Goal: Task Accomplishment & Management: Use online tool/utility

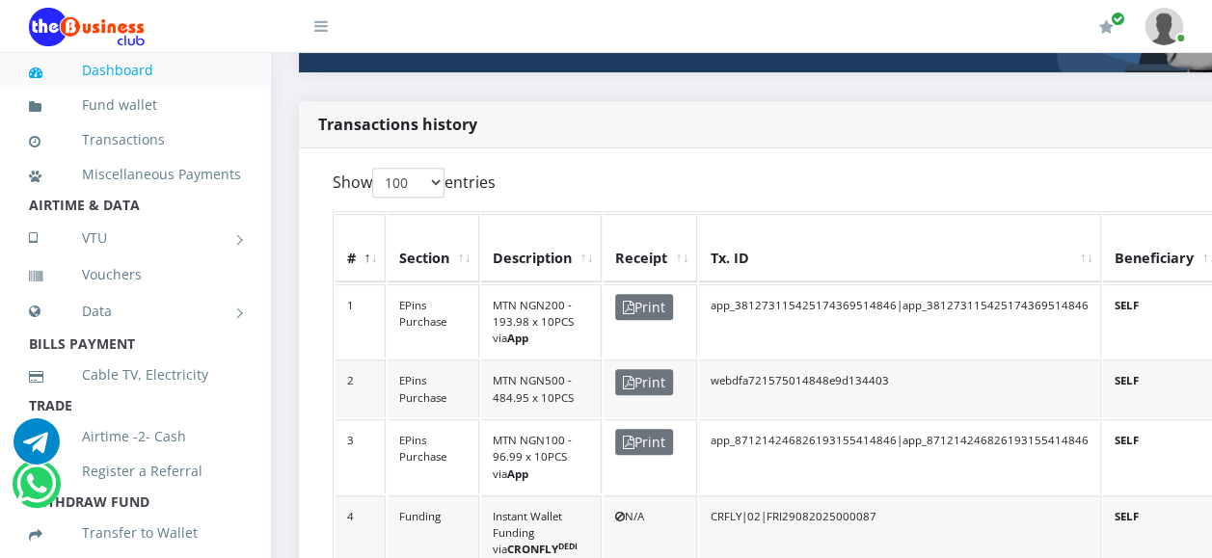
select select "-1"
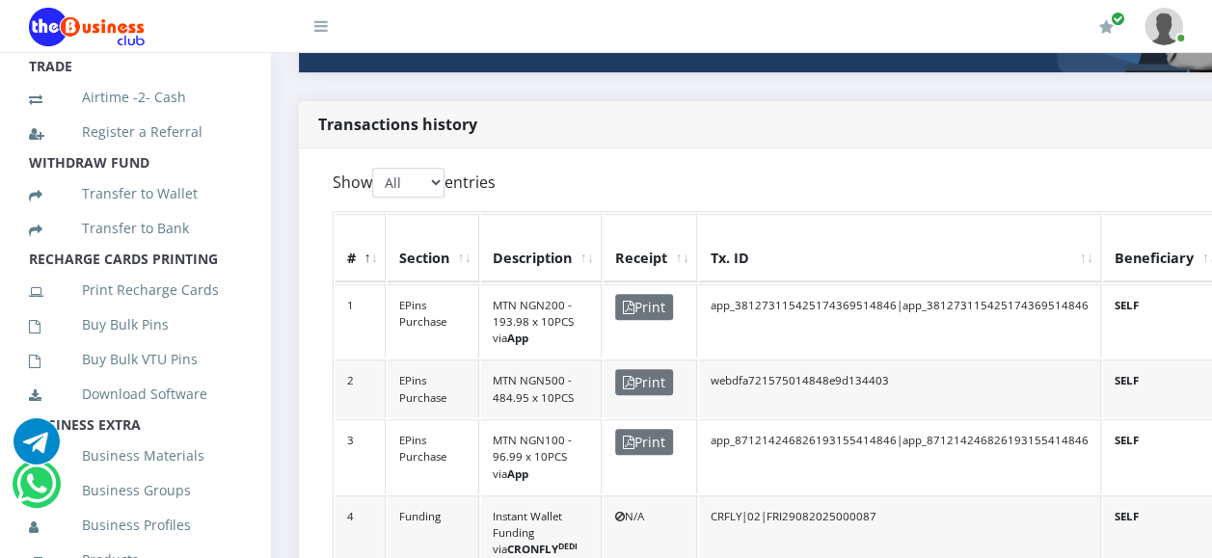
scroll to position [353, 0]
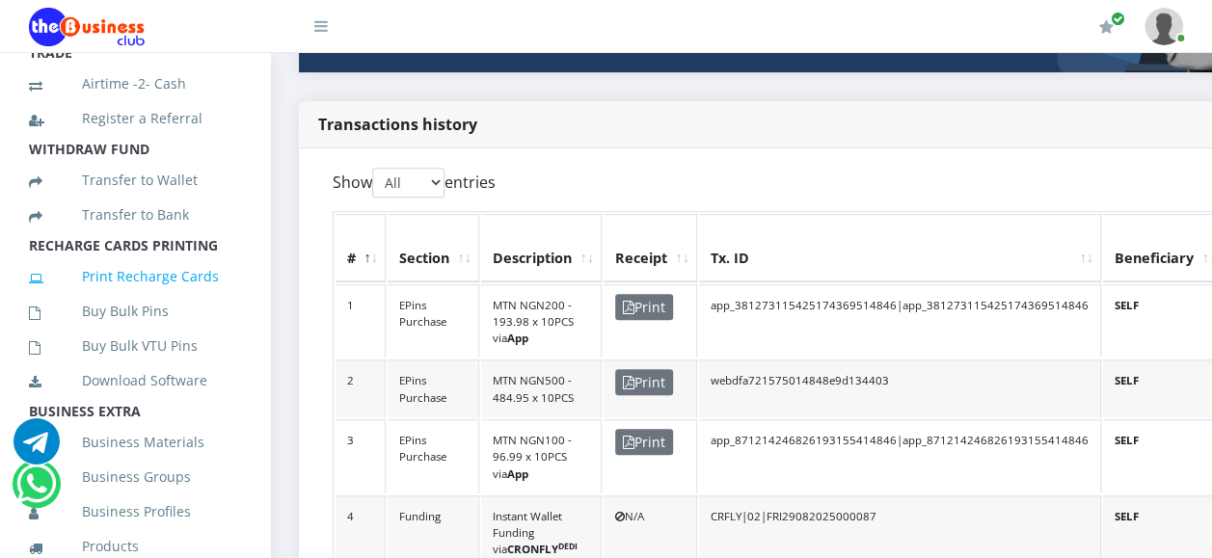
click at [162, 299] on link "Print Recharge Cards" at bounding box center [135, 276] width 212 height 44
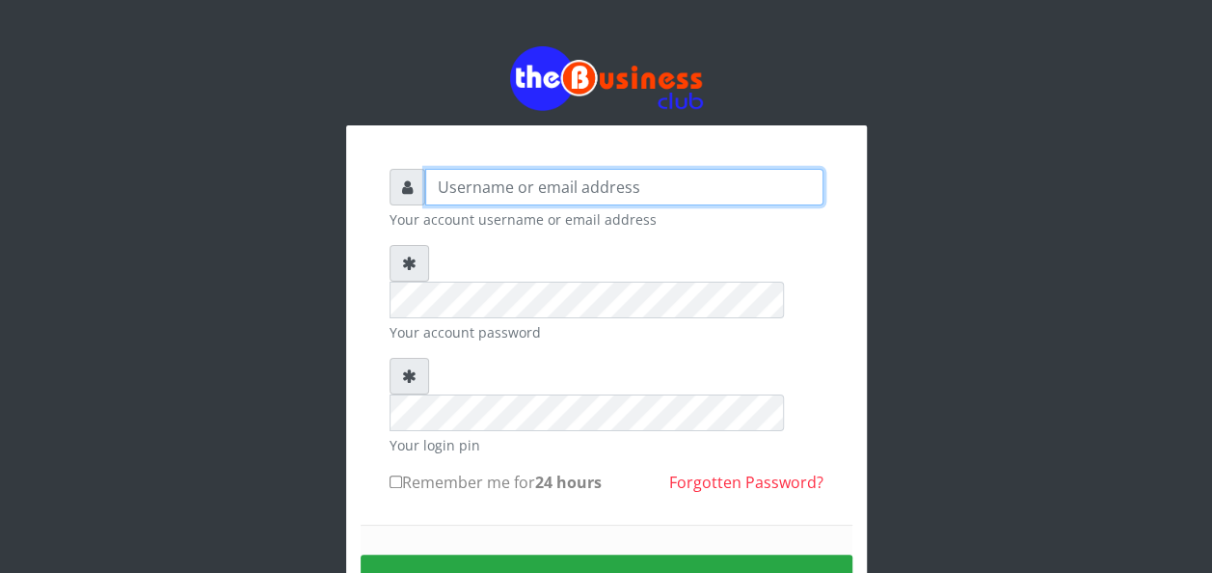
type input "lovethopeyemi6@gmail.com"
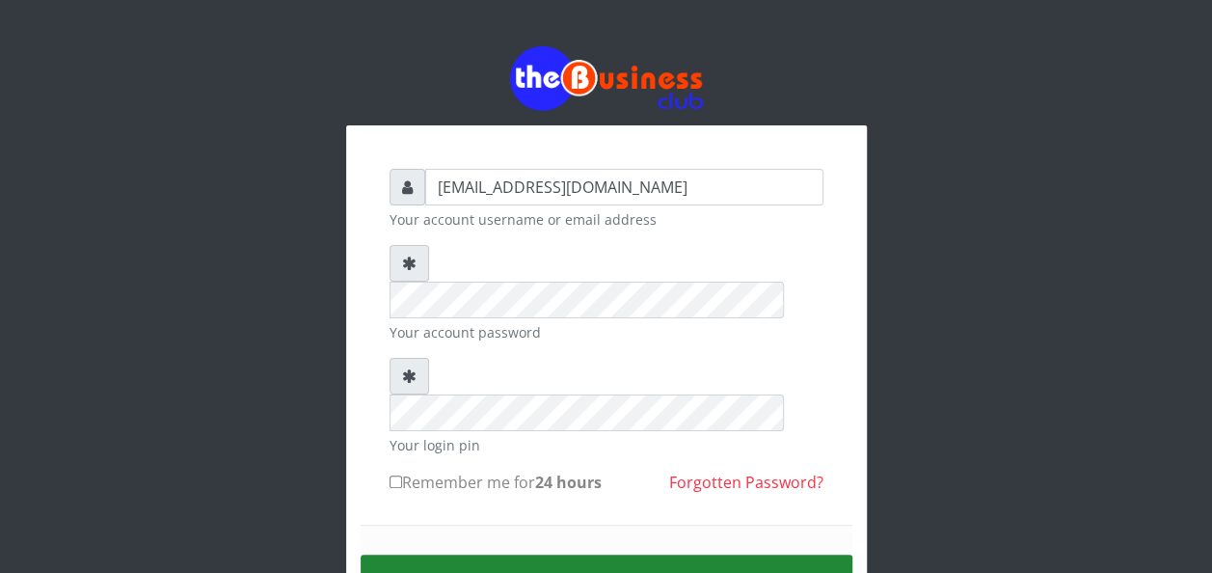
click at [506, 554] on button "Sign in" at bounding box center [606, 578] width 492 height 49
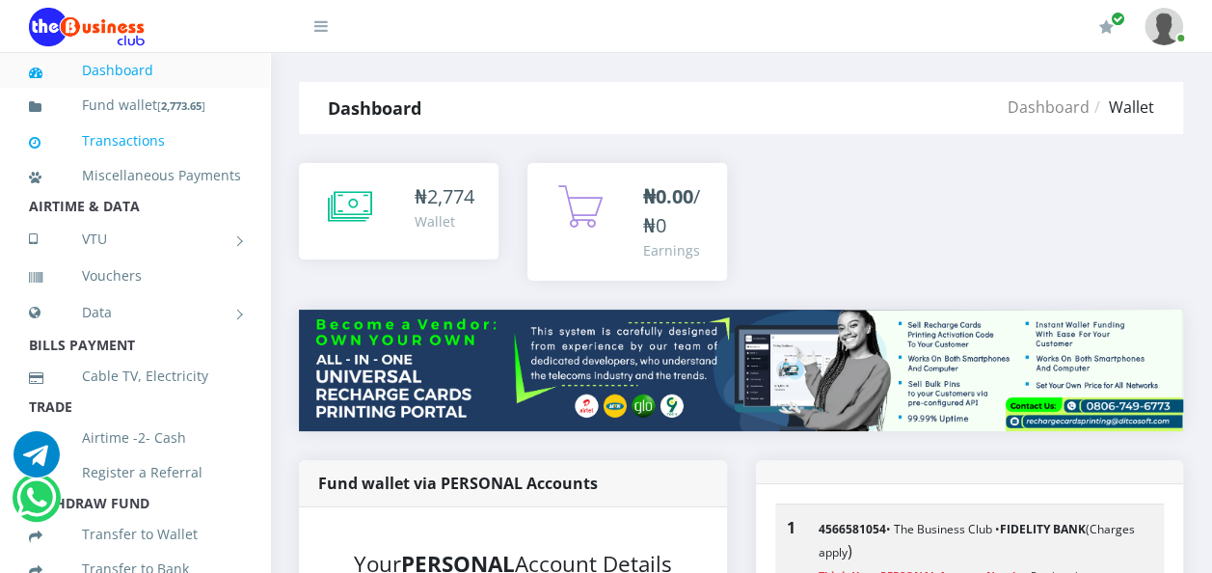
click at [116, 137] on link "Transactions" at bounding box center [135, 141] width 212 height 44
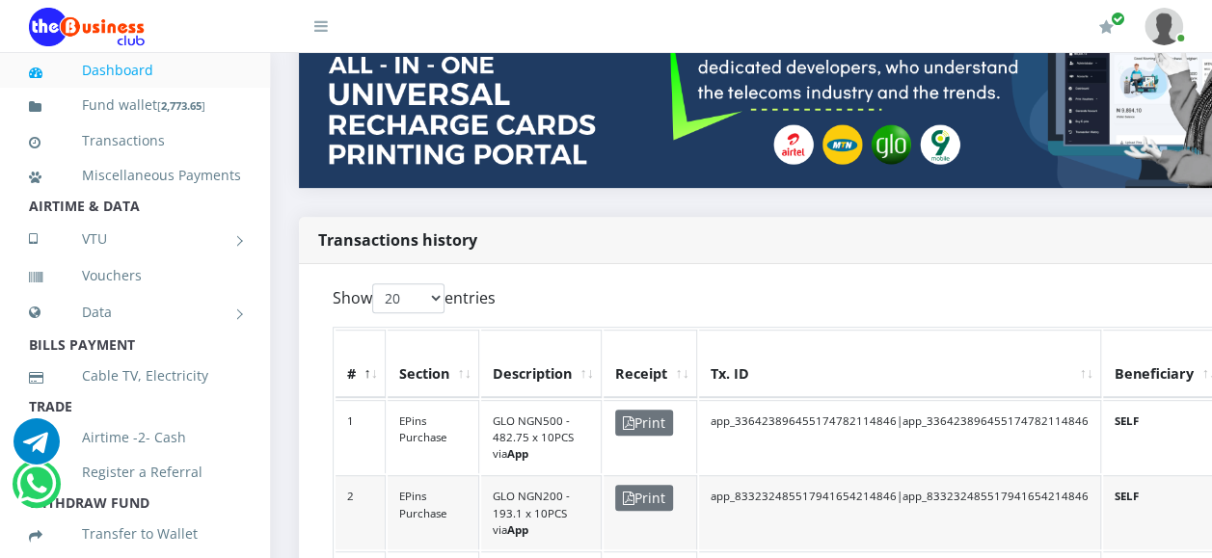
click at [576, 359] on th "Description" at bounding box center [541, 363] width 120 height 67
click at [649, 410] on span "Print" at bounding box center [644, 423] width 58 height 26
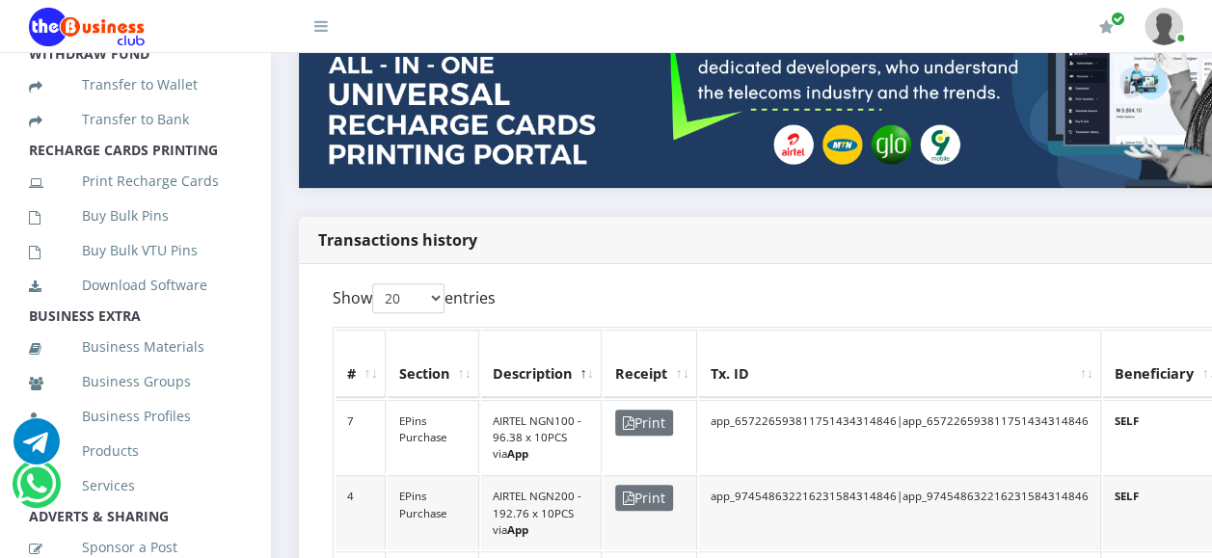
scroll to position [451, 0]
click at [135, 196] on link "Print Recharge Cards" at bounding box center [135, 179] width 212 height 44
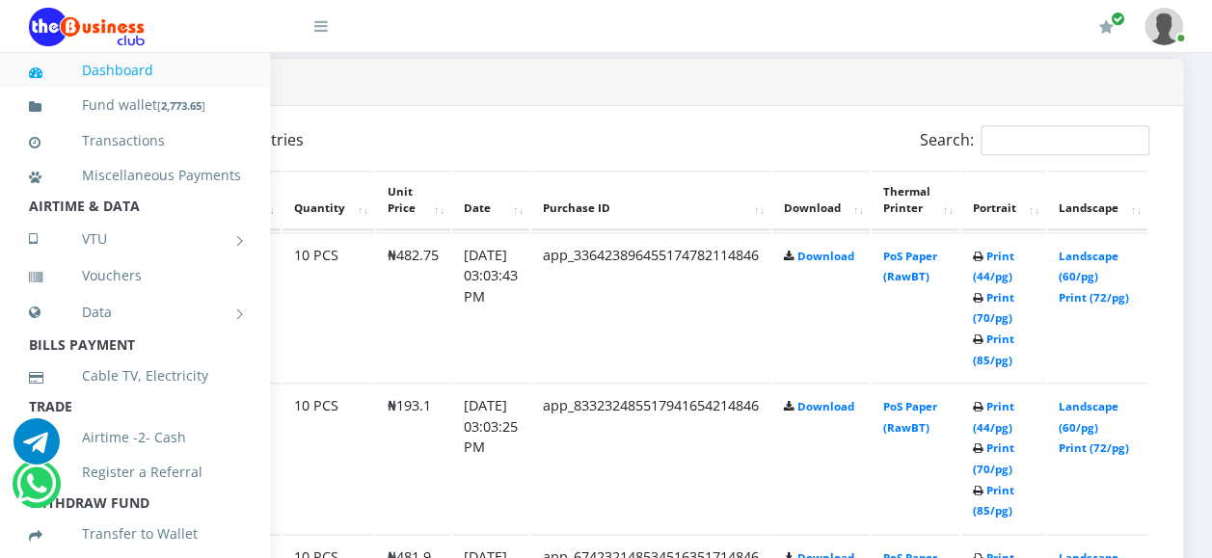
scroll to position [966, 222]
click at [997, 256] on link "Print (44/pg)" at bounding box center [993, 267] width 41 height 36
click at [1007, 402] on link "Print (44/pg)" at bounding box center [993, 417] width 41 height 36
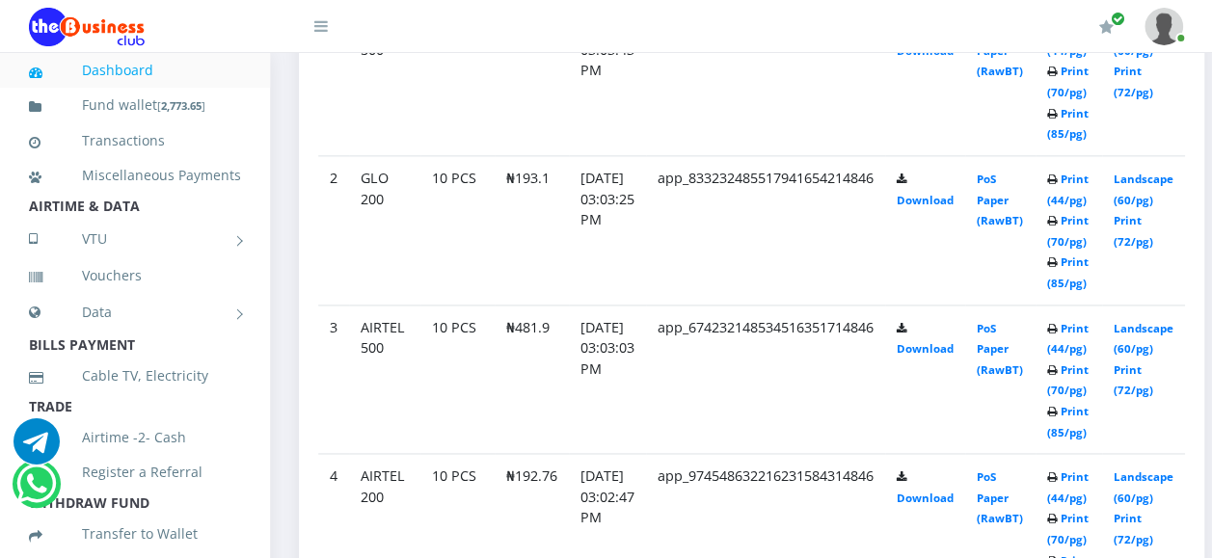
scroll to position [1234, 0]
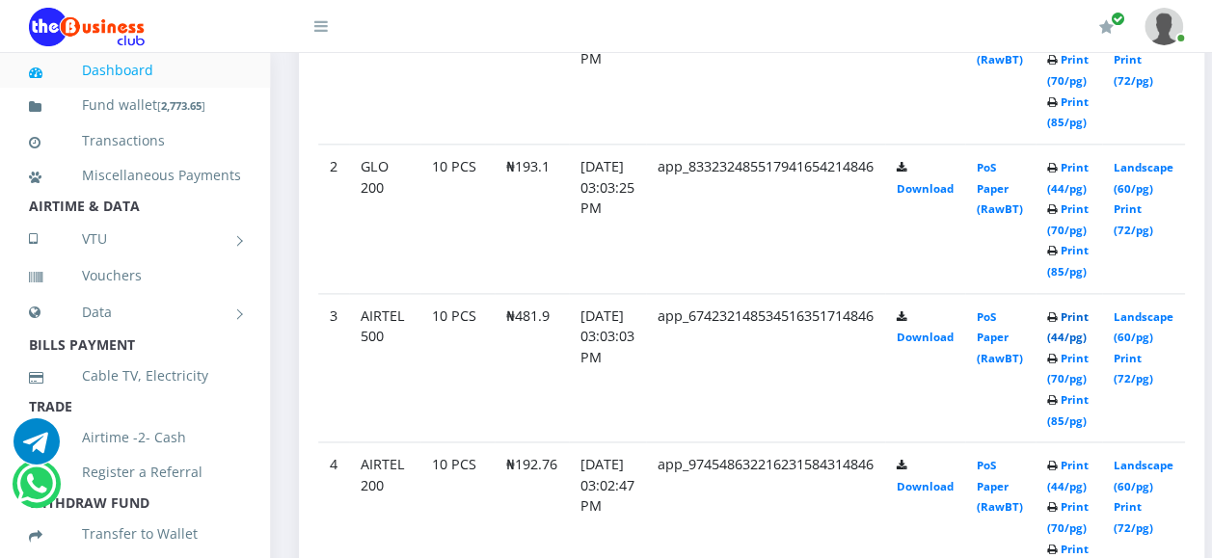
click at [1088, 312] on link "Print (44/pg)" at bounding box center [1067, 327] width 41 height 36
click at [1088, 314] on link "Print (44/pg)" at bounding box center [1067, 327] width 41 height 36
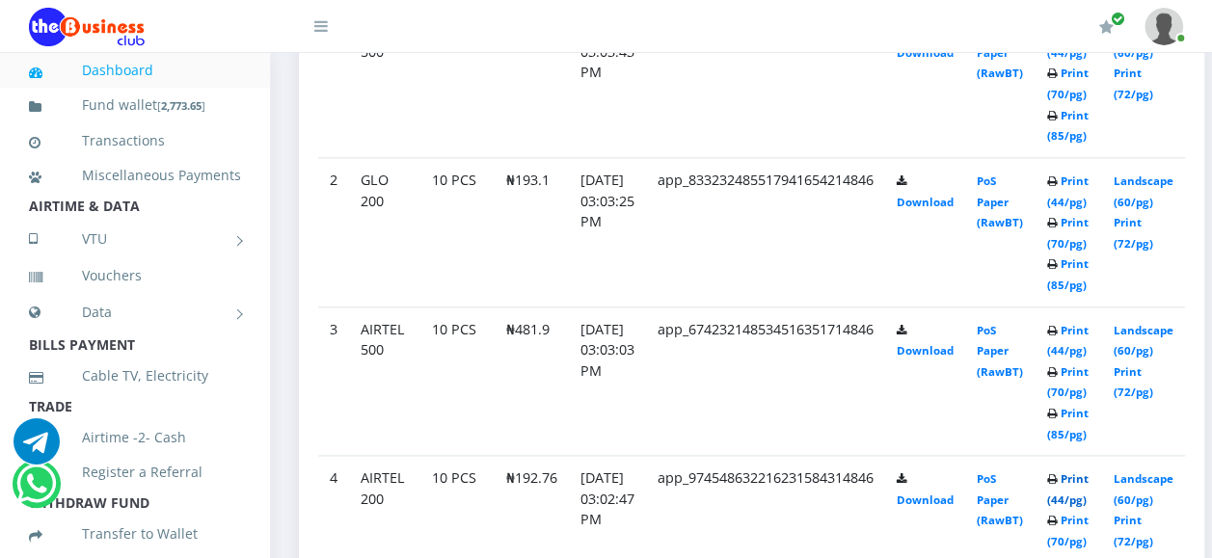
scroll to position [1140, 0]
click at [1088, 475] on link "Print (44/pg)" at bounding box center [1067, 488] width 41 height 36
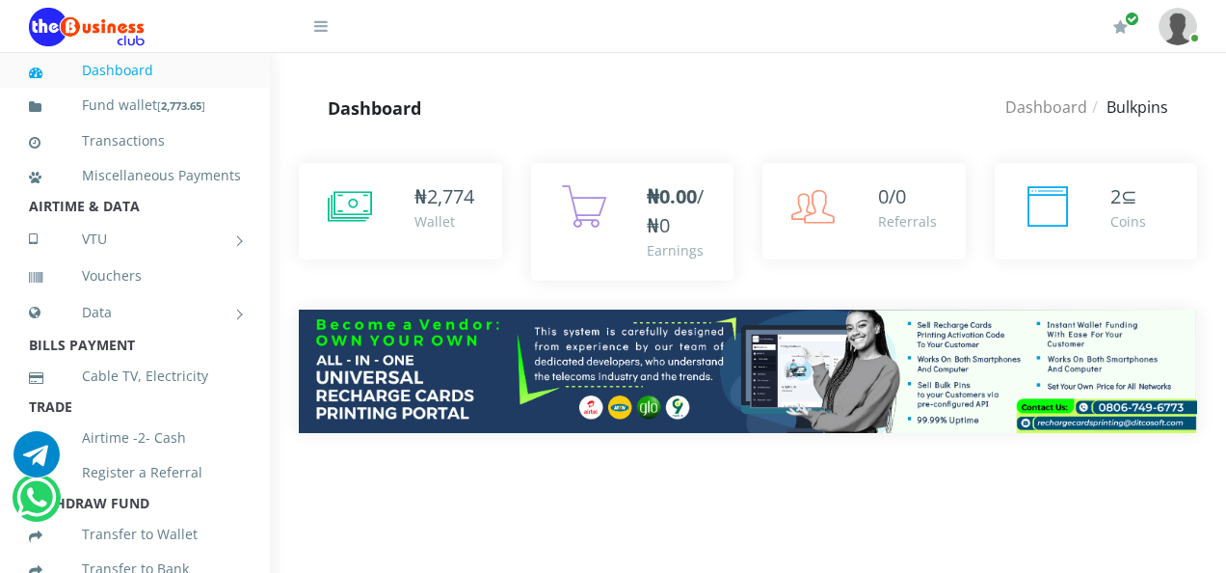
click at [1026, 491] on html "Dashboard Fund wallet [ 2,773.65 ] Transactions Miscellaneous Payments AIRTIME …" at bounding box center [613, 245] width 1226 height 491
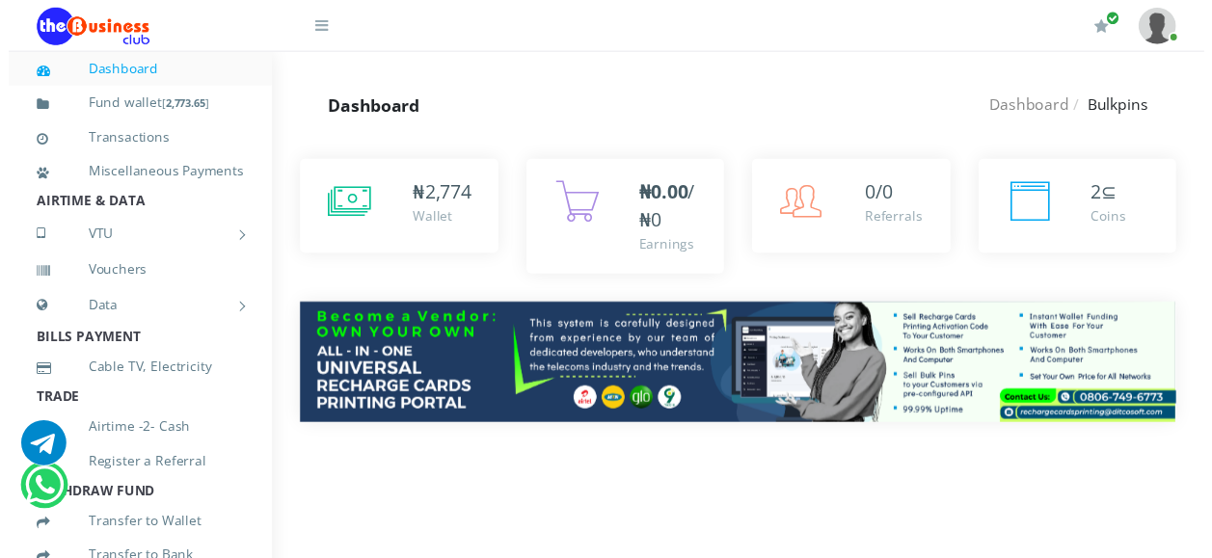
scroll to position [1220, 0]
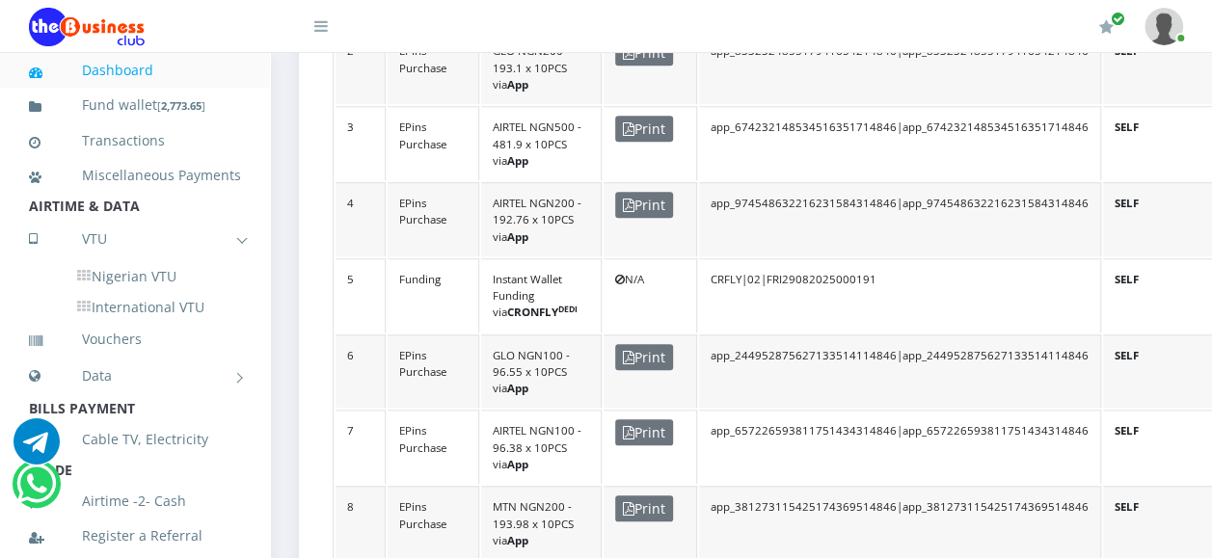
scroll to position [490, 0]
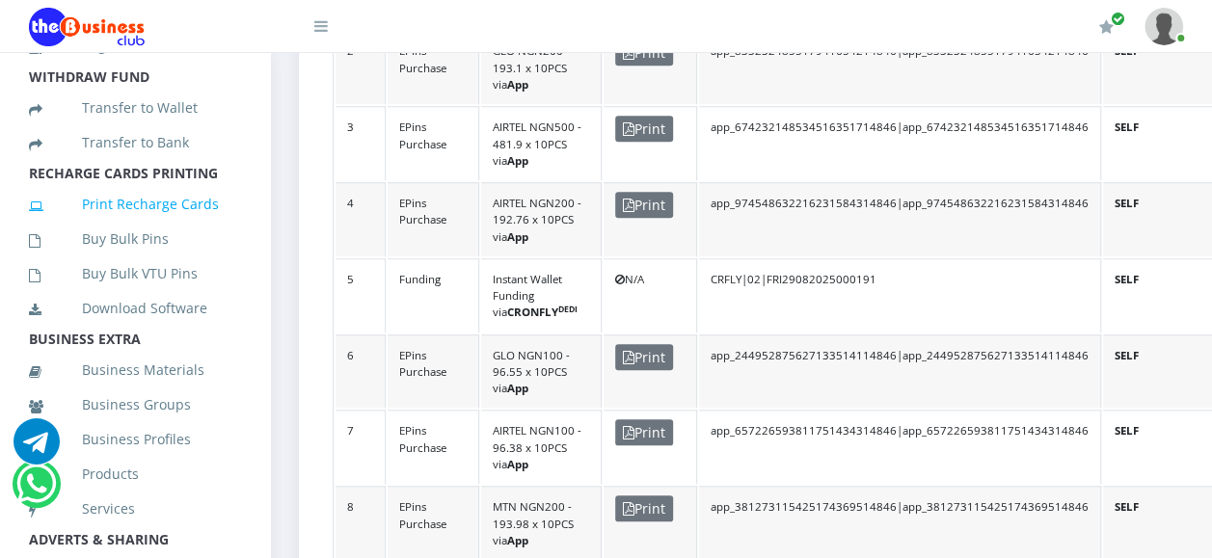
click at [168, 227] on link "Print Recharge Cards" at bounding box center [135, 204] width 212 height 44
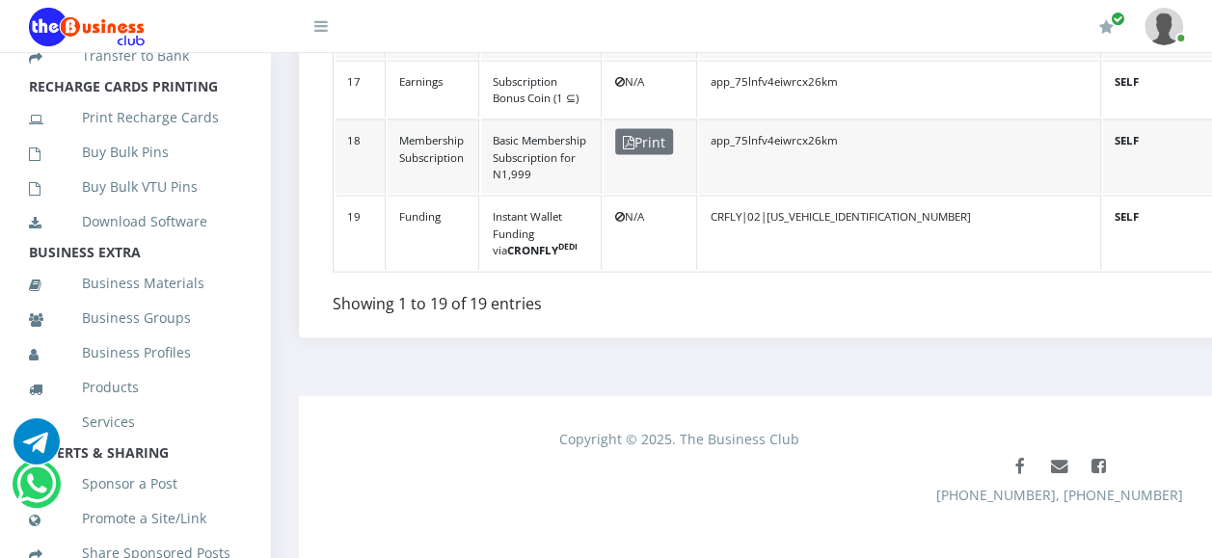
scroll to position [520, 0]
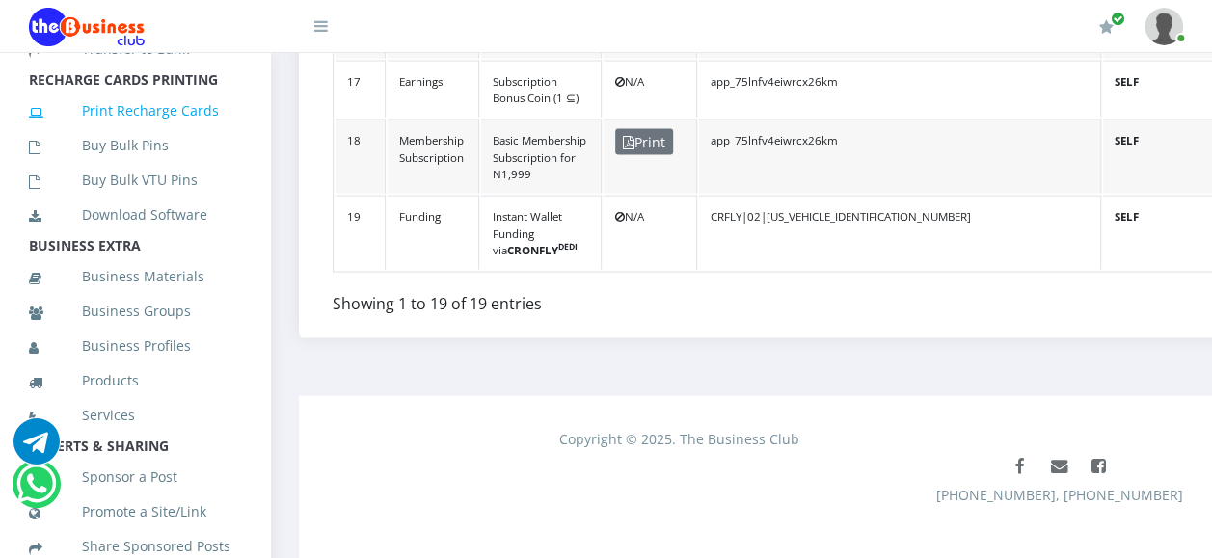
click at [141, 128] on link "Print Recharge Cards" at bounding box center [135, 111] width 212 height 44
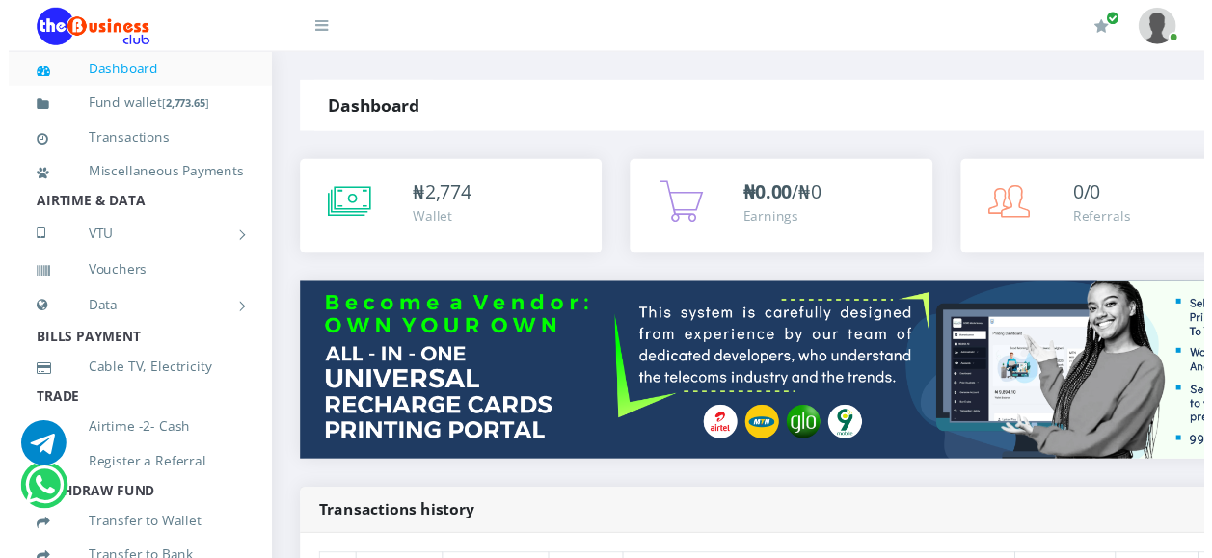
scroll to position [1829, 0]
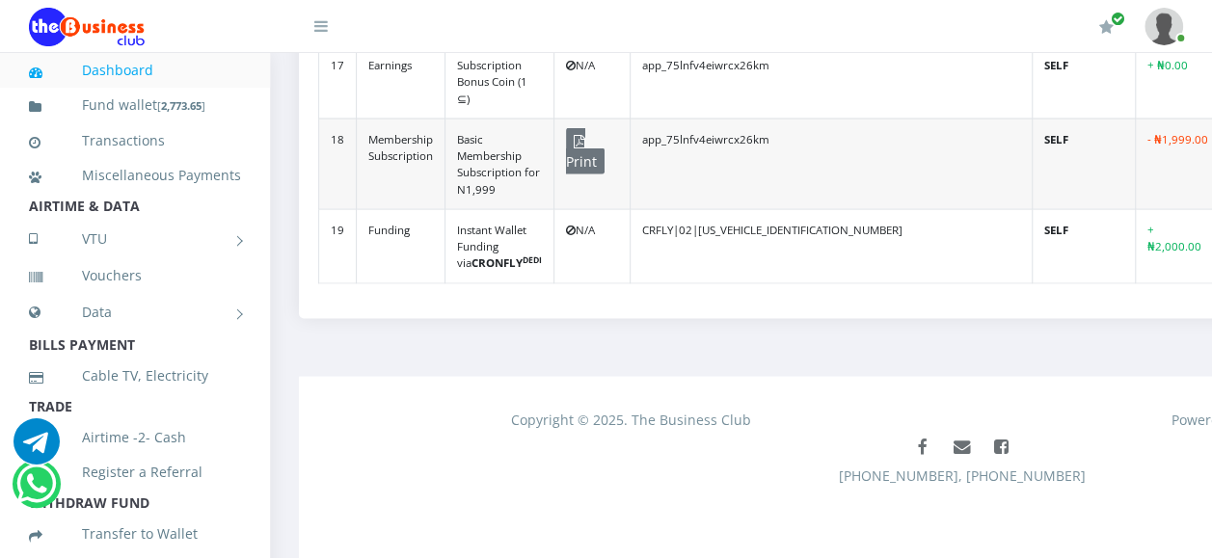
click at [910, 424] on div "Copyright © 2025. The Business Club" at bounding box center [631, 419] width 662 height 20
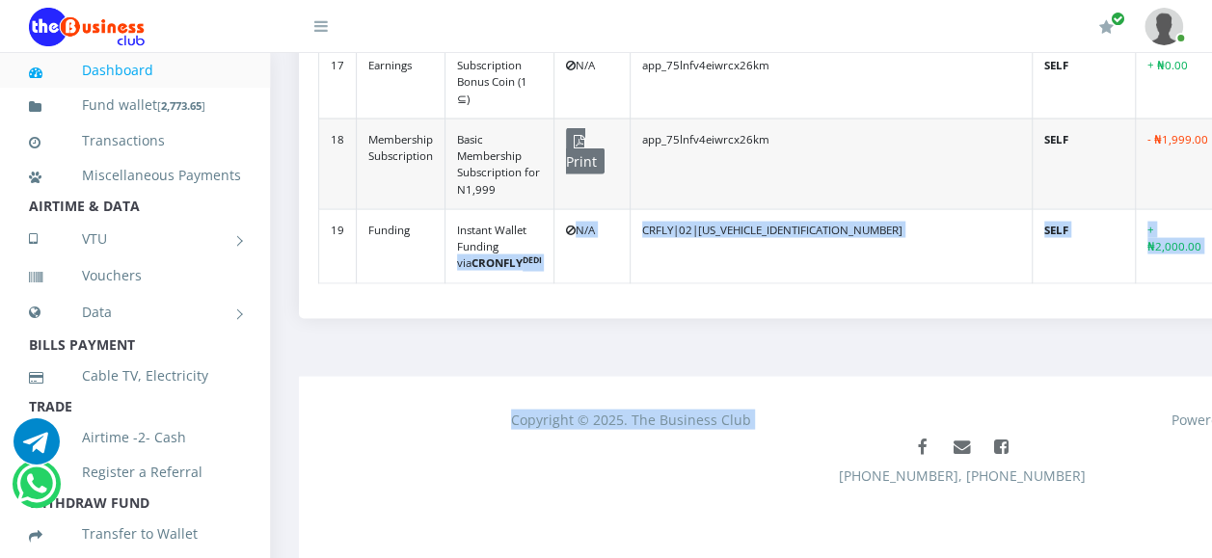
drag, startPoint x: 910, startPoint y: 424, endPoint x: 522, endPoint y: 240, distance: 429.0
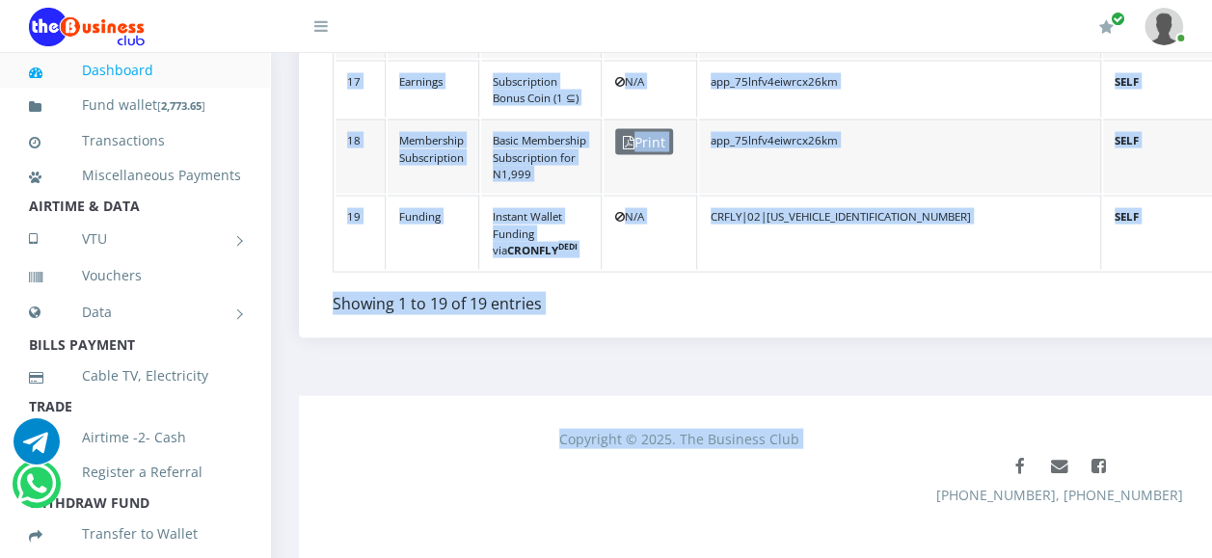
scroll to position [0, 0]
click at [420, 396] on div "Copyright © 2025. The Business Club Powered by The Business Club Team ® Faceboo…" at bounding box center [1059, 487] width 1520 height 183
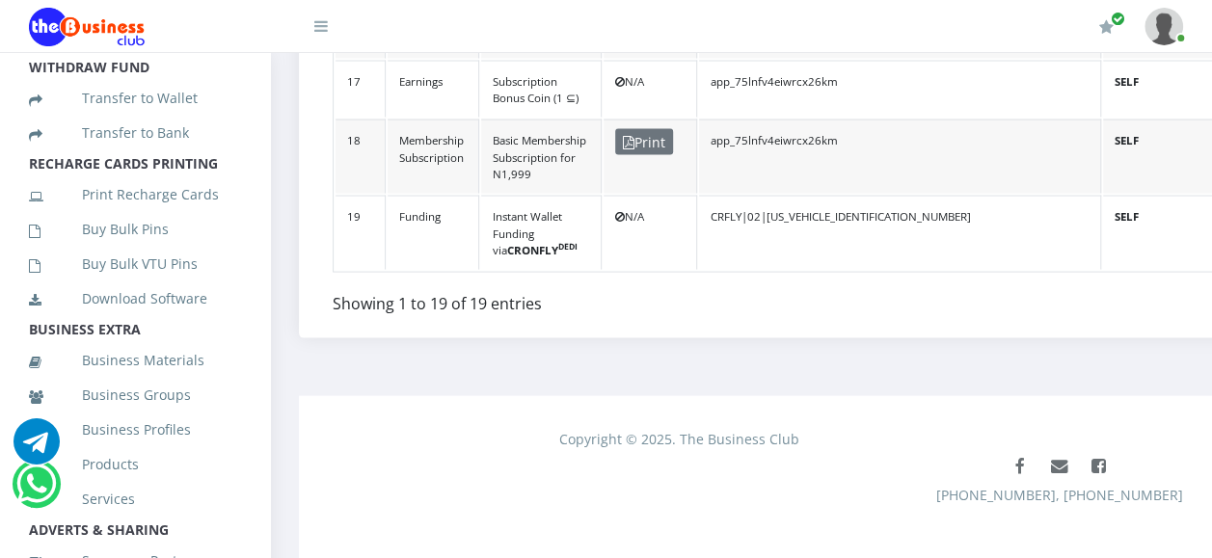
scroll to position [461, 0]
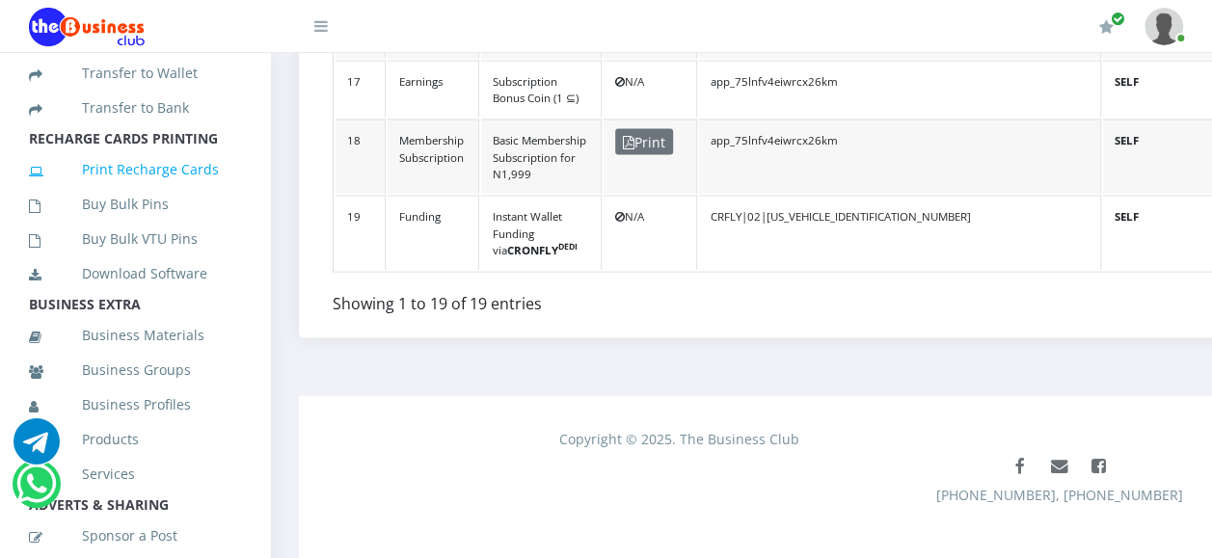
click at [140, 192] on link "Print Recharge Cards" at bounding box center [135, 169] width 212 height 44
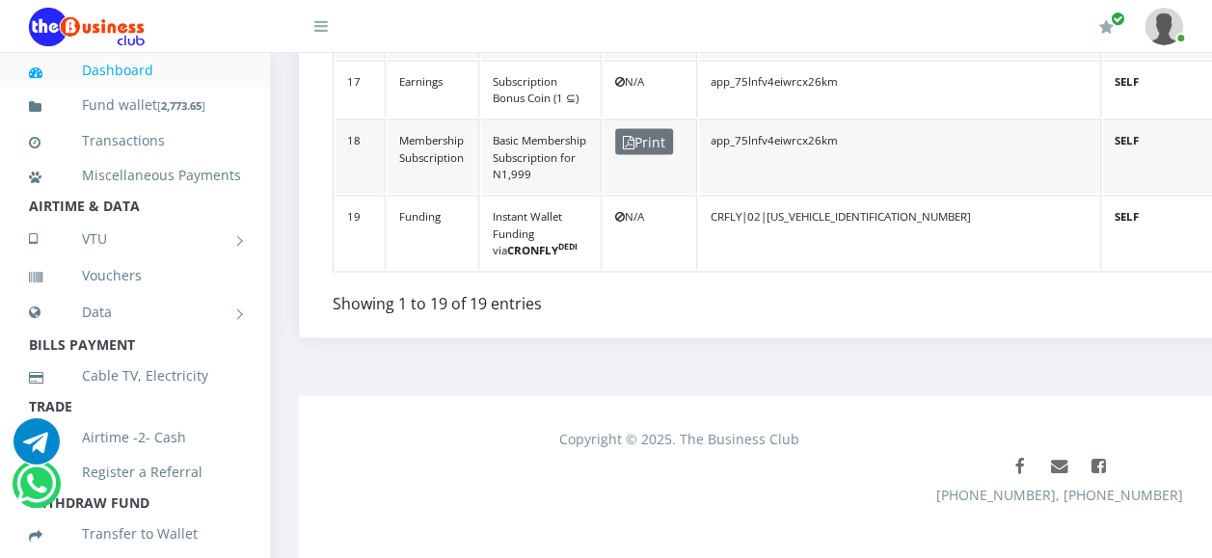
drag, startPoint x: 259, startPoint y: 256, endPoint x: 311, endPoint y: 369, distance: 124.2
drag, startPoint x: 260, startPoint y: 182, endPoint x: 653, endPoint y: 330, distance: 419.1
drag, startPoint x: 263, startPoint y: 228, endPoint x: 238, endPoint y: 218, distance: 27.2
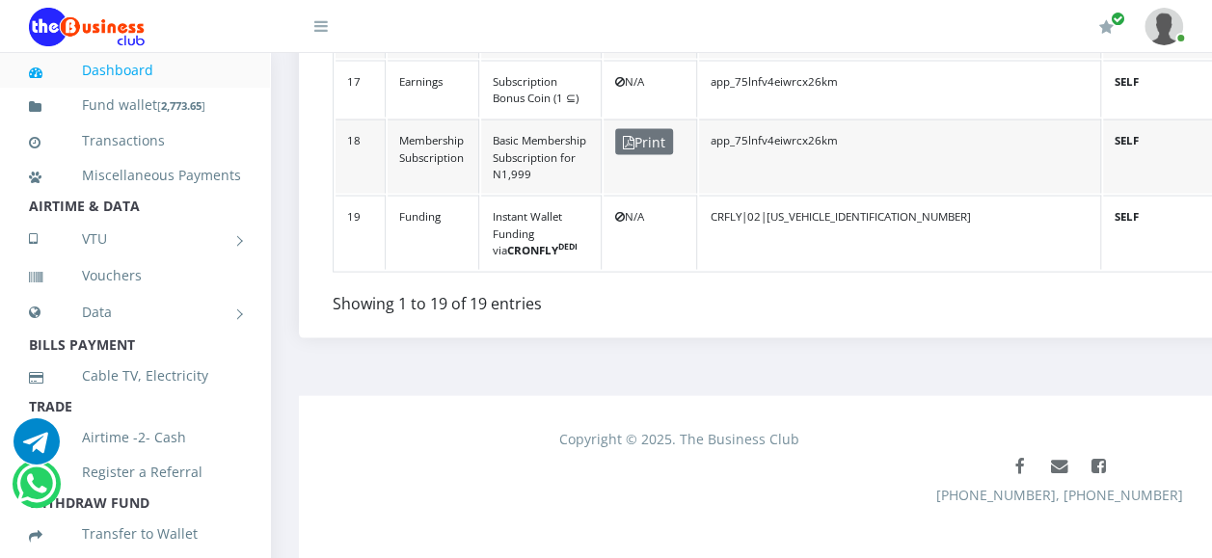
click at [238, 218] on li "AIRTIME & DATA" at bounding box center [135, 206] width 270 height 27
click at [108, 298] on link "Vouchers" at bounding box center [135, 276] width 212 height 44
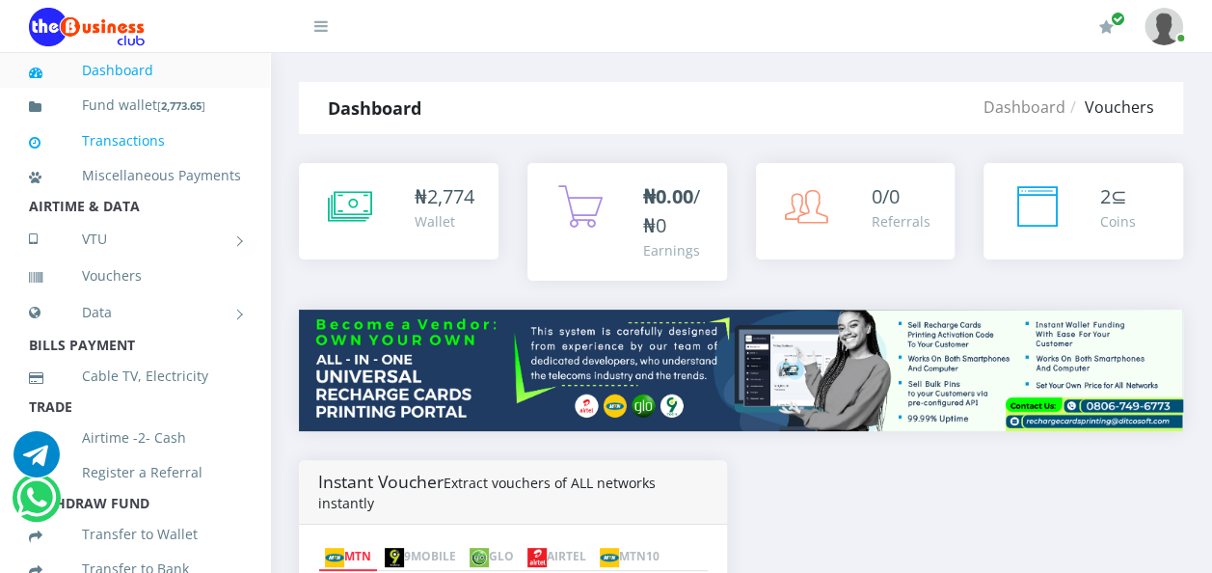
click at [115, 142] on link "Transactions" at bounding box center [135, 141] width 212 height 44
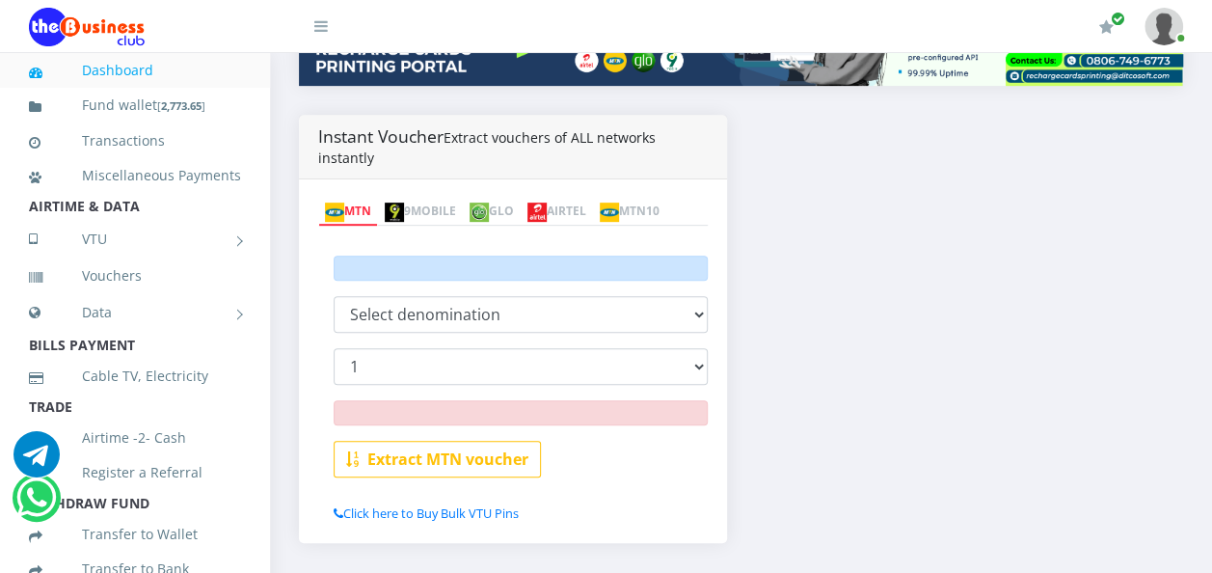
scroll to position [347, 0]
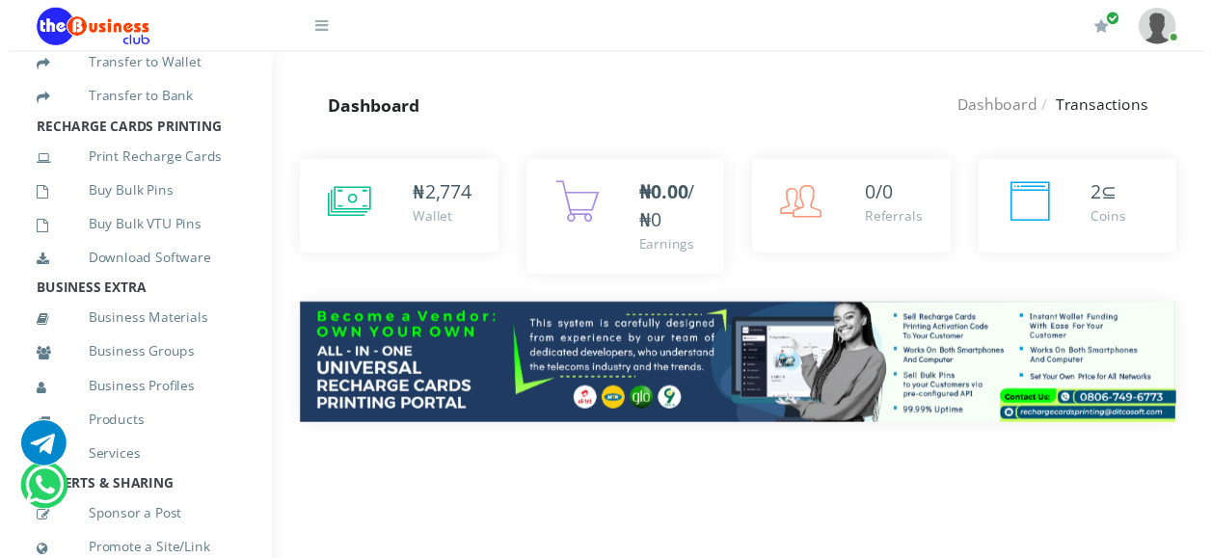
scroll to position [474, 0]
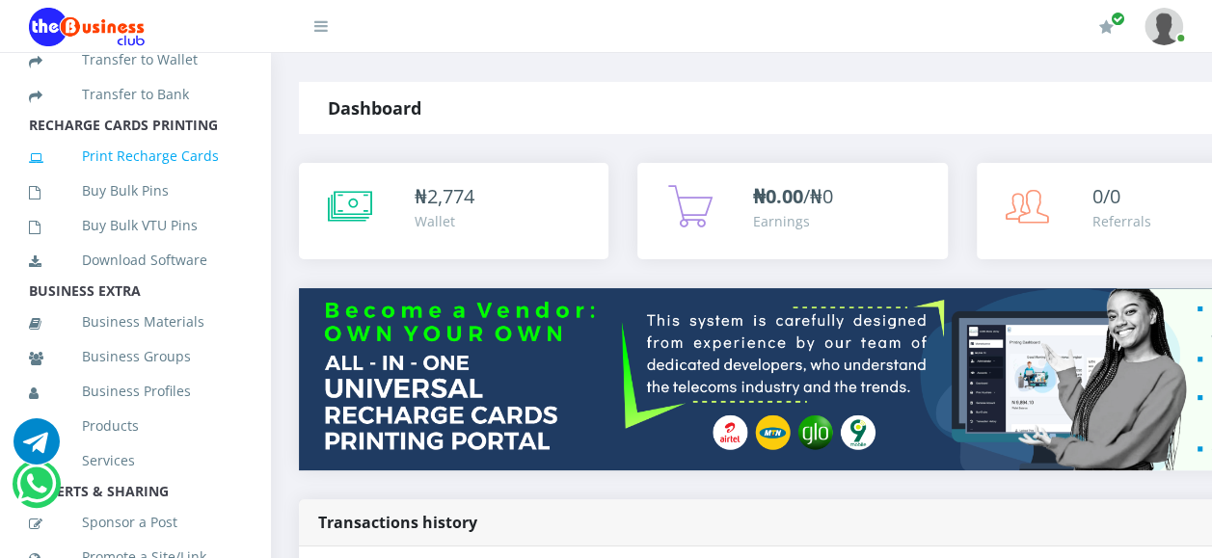
click at [152, 177] on link "Print Recharge Cards" at bounding box center [135, 156] width 212 height 44
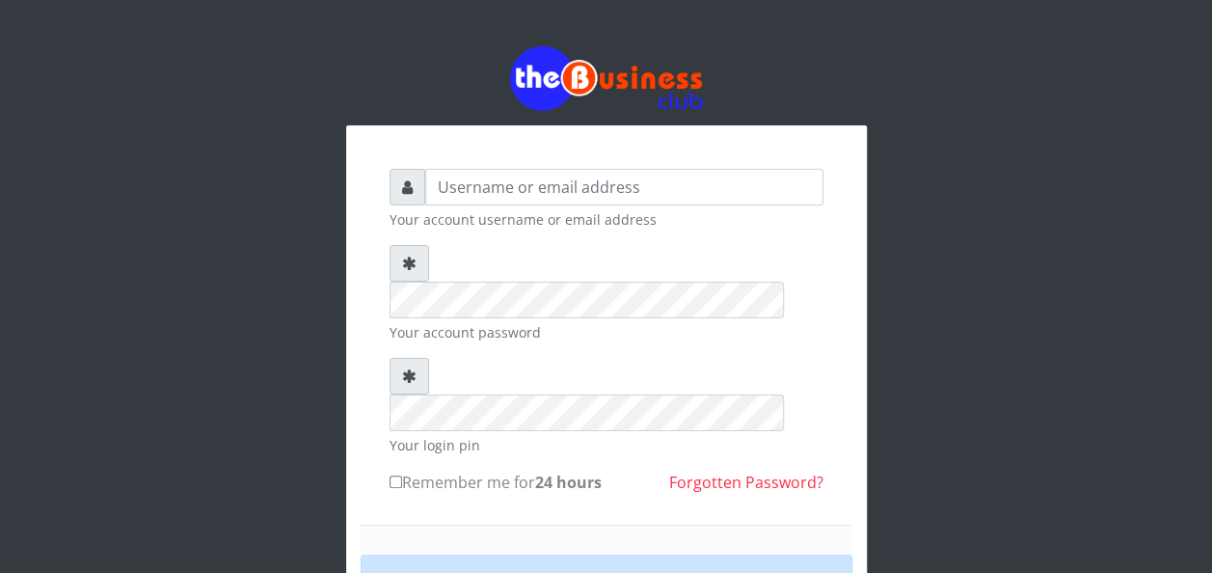
type input "[EMAIL_ADDRESS][DOMAIN_NAME]"
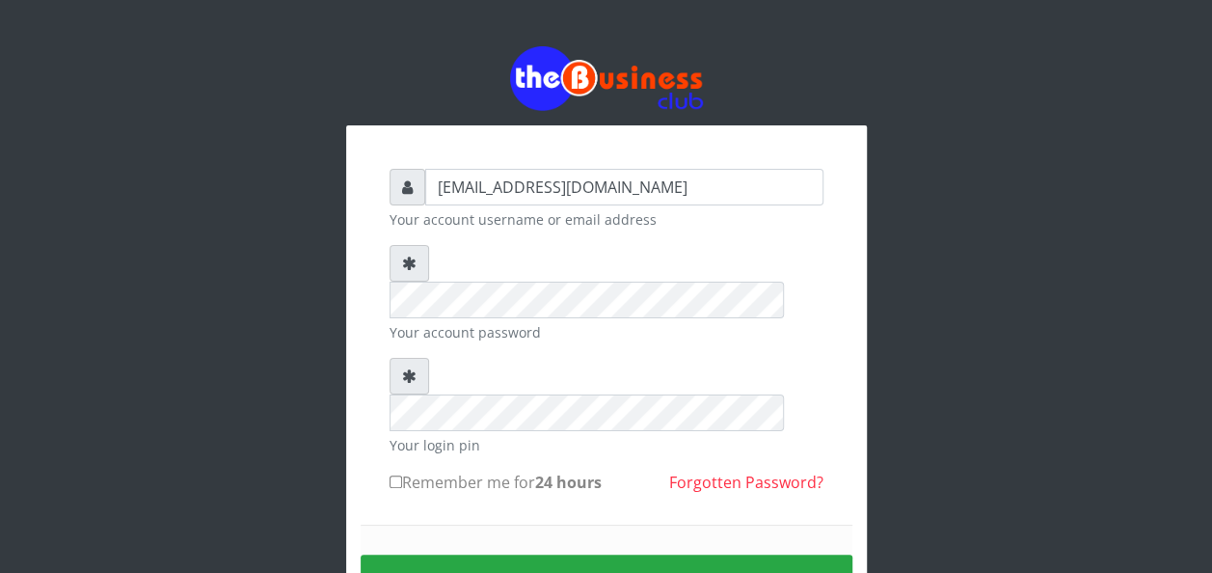
click at [426, 429] on form "lovethopeyemi6@gmail.com Your account username or email address Your account pa…" at bounding box center [606, 424] width 434 height 511
click at [391, 475] on input "Remember me for 24 hours" at bounding box center [395, 481] width 13 height 13
checkbox input "true"
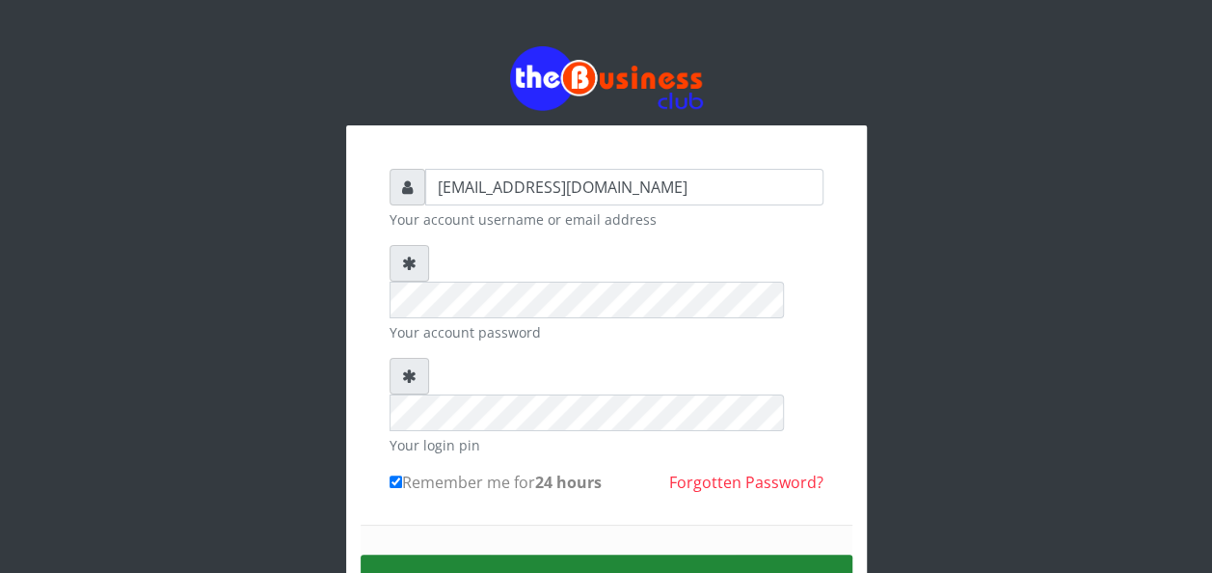
click at [623, 554] on button "Sign in" at bounding box center [606, 578] width 492 height 49
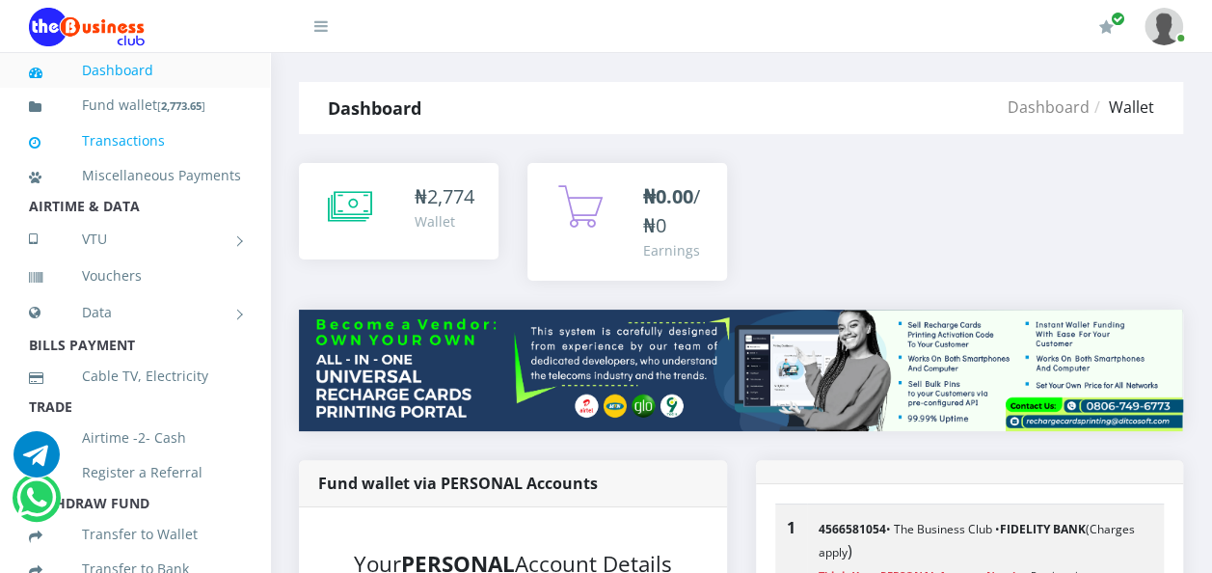
click at [126, 135] on link "Transactions" at bounding box center [135, 141] width 212 height 44
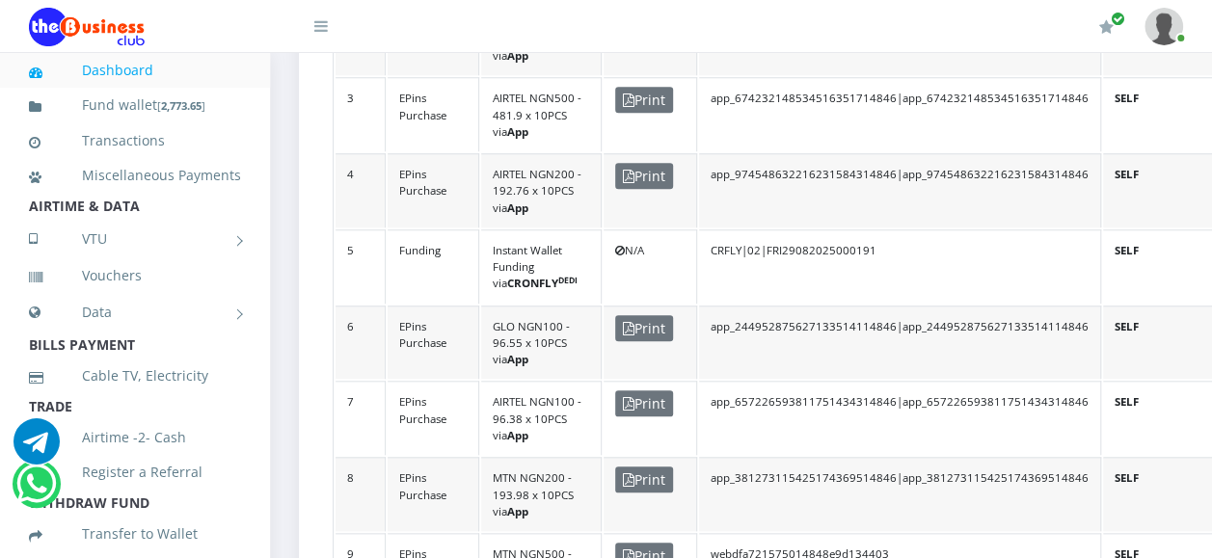
scroll to position [795, 0]
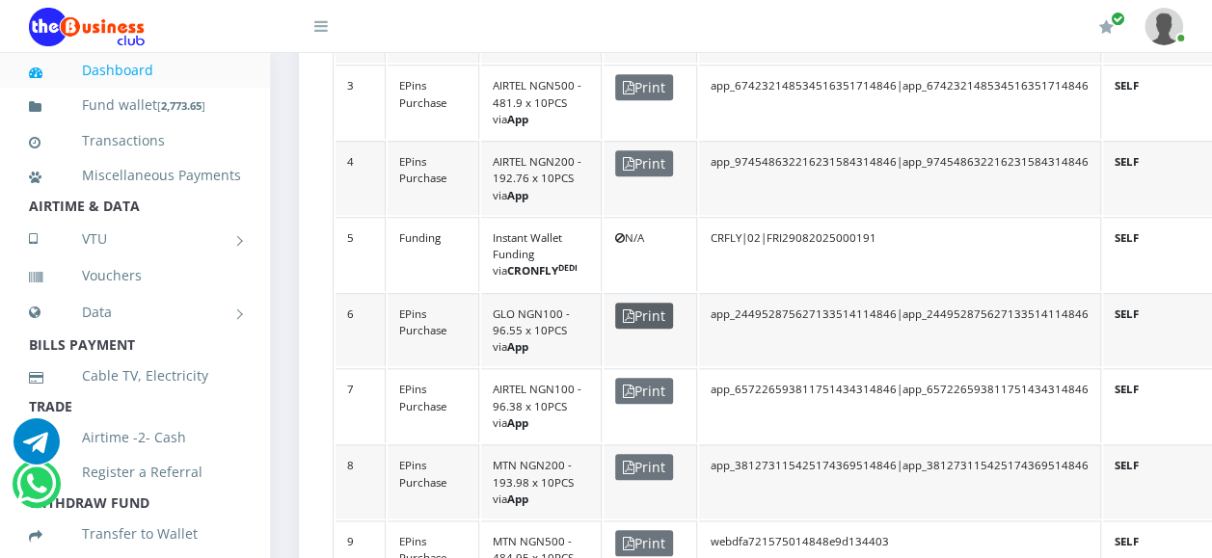
click at [662, 303] on span "Print" at bounding box center [644, 316] width 58 height 26
click at [137, 298] on link "Vouchers" at bounding box center [135, 276] width 212 height 44
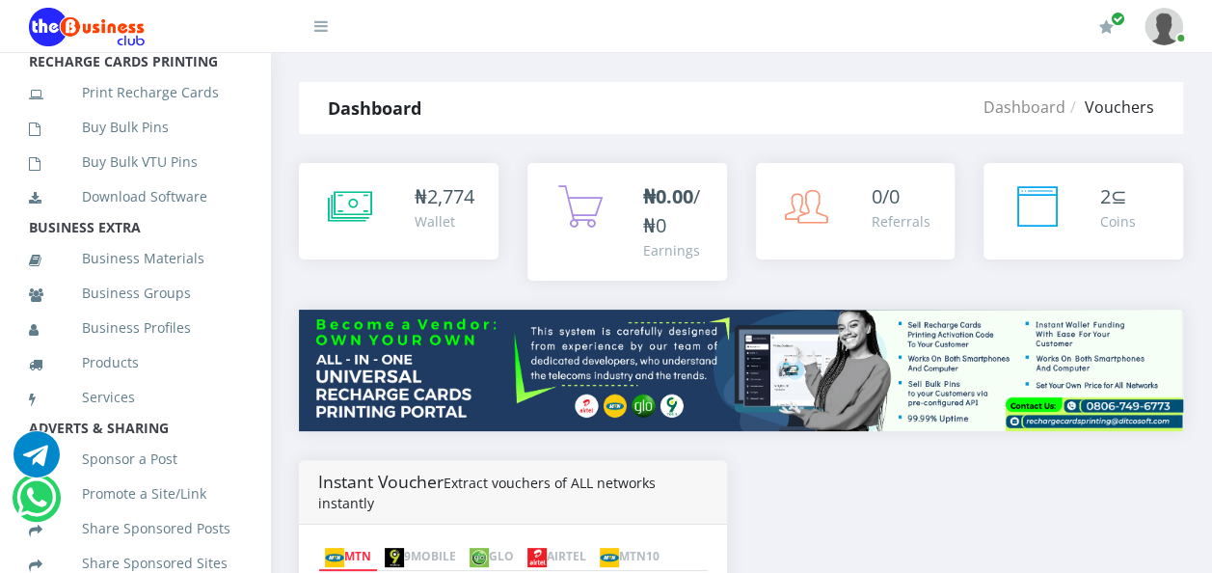
scroll to position [532, 0]
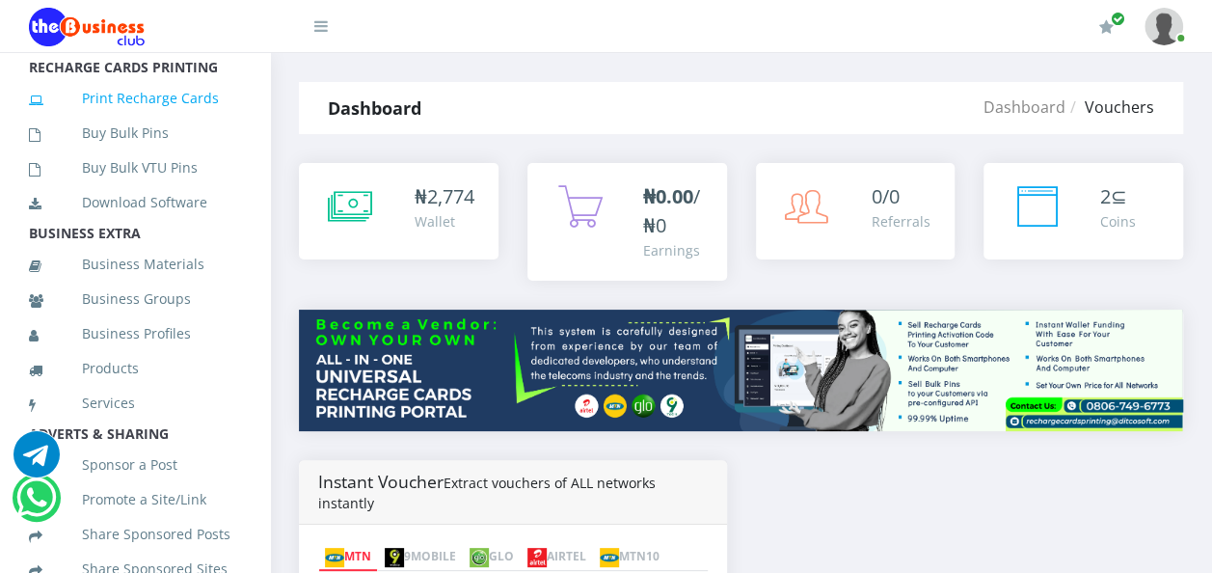
click at [102, 120] on link "Print Recharge Cards" at bounding box center [135, 98] width 212 height 44
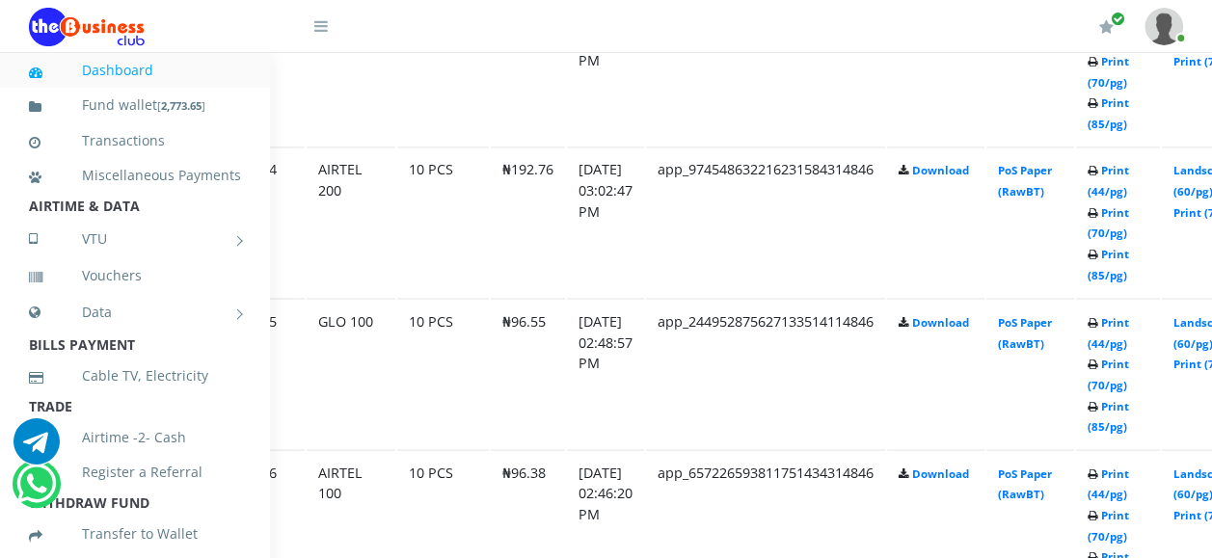
scroll to position [1504, 116]
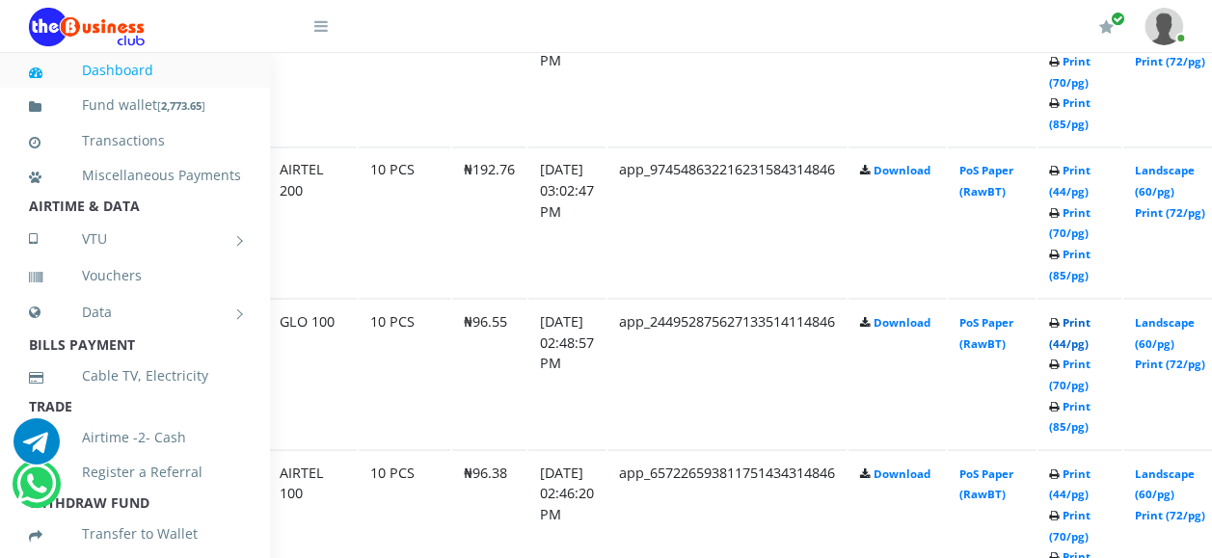
click at [1090, 322] on link "Print (44/pg)" at bounding box center [1069, 332] width 41 height 36
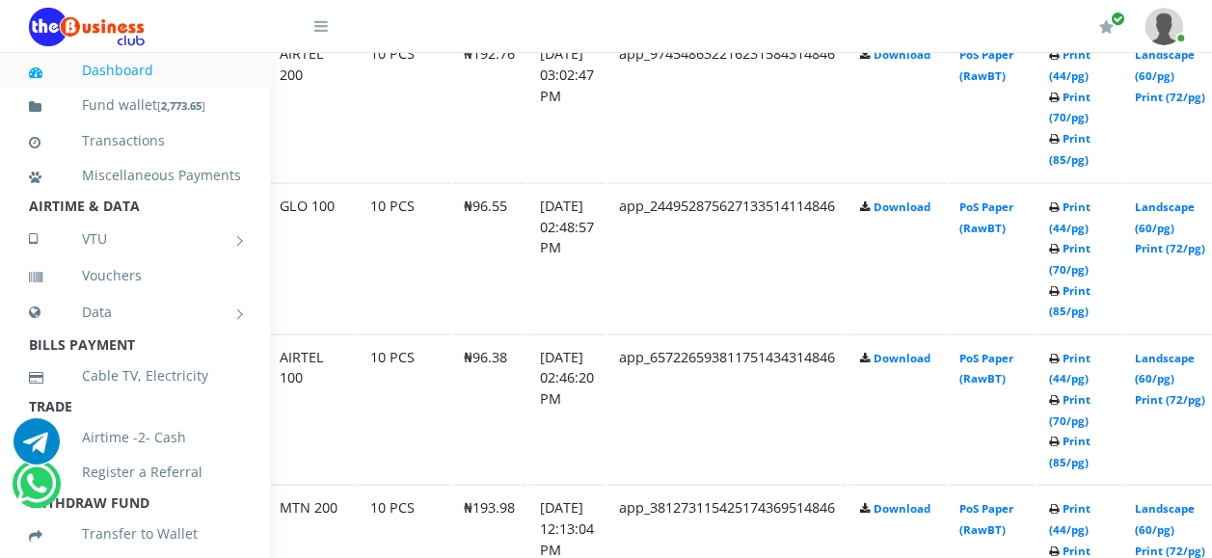
scroll to position [1658, 116]
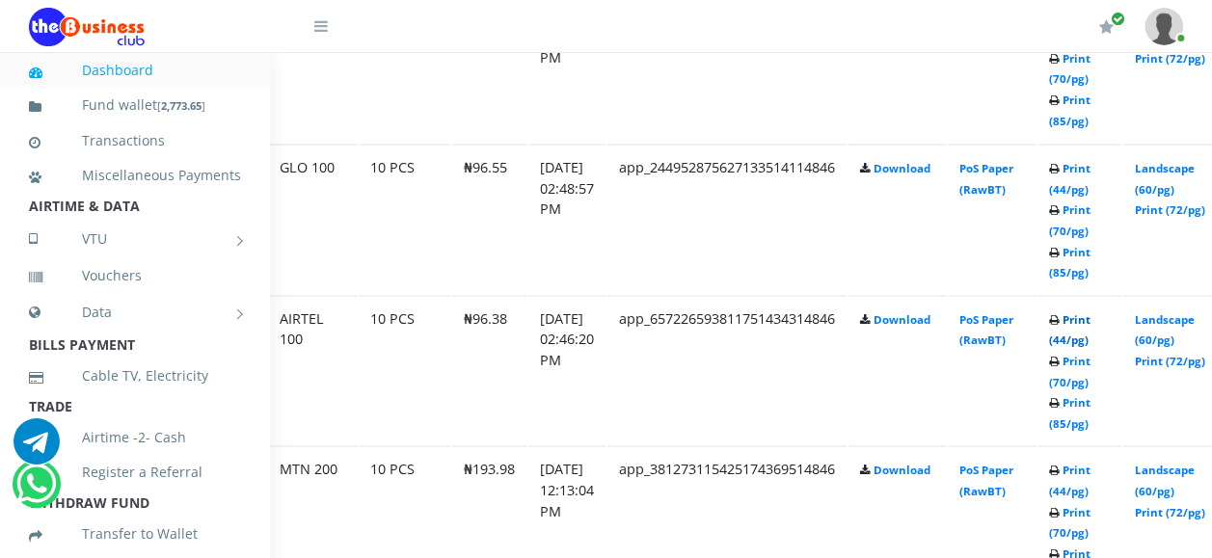
click at [1090, 315] on link "Print (44/pg)" at bounding box center [1069, 329] width 41 height 36
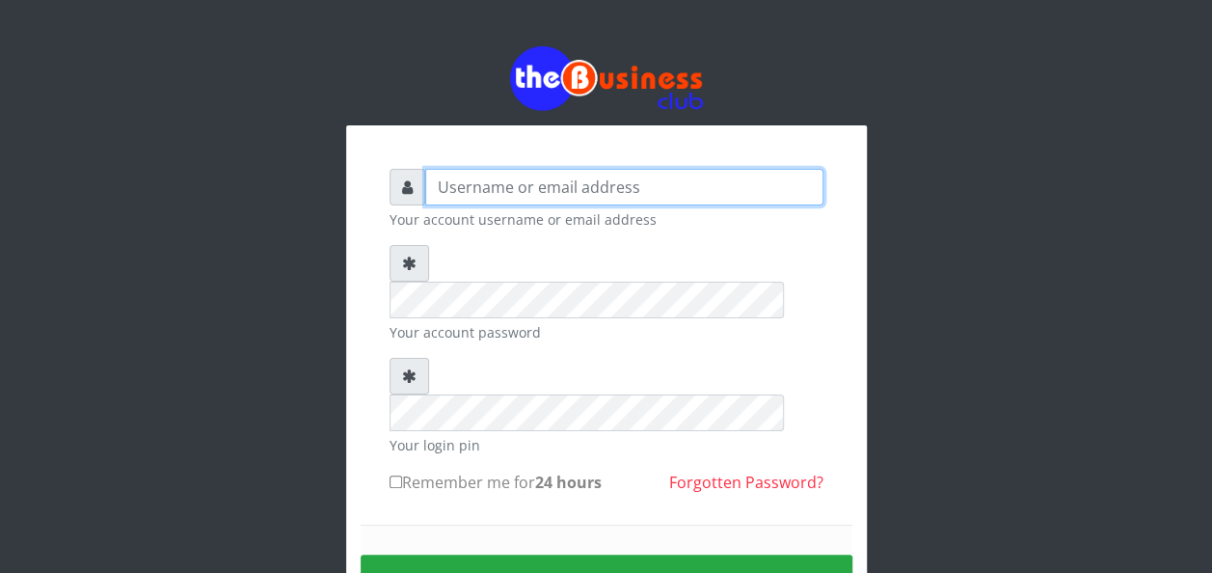
click at [497, 190] on input "text" at bounding box center [624, 187] width 398 height 37
type input "lovethopeyemi6@gmail.com"
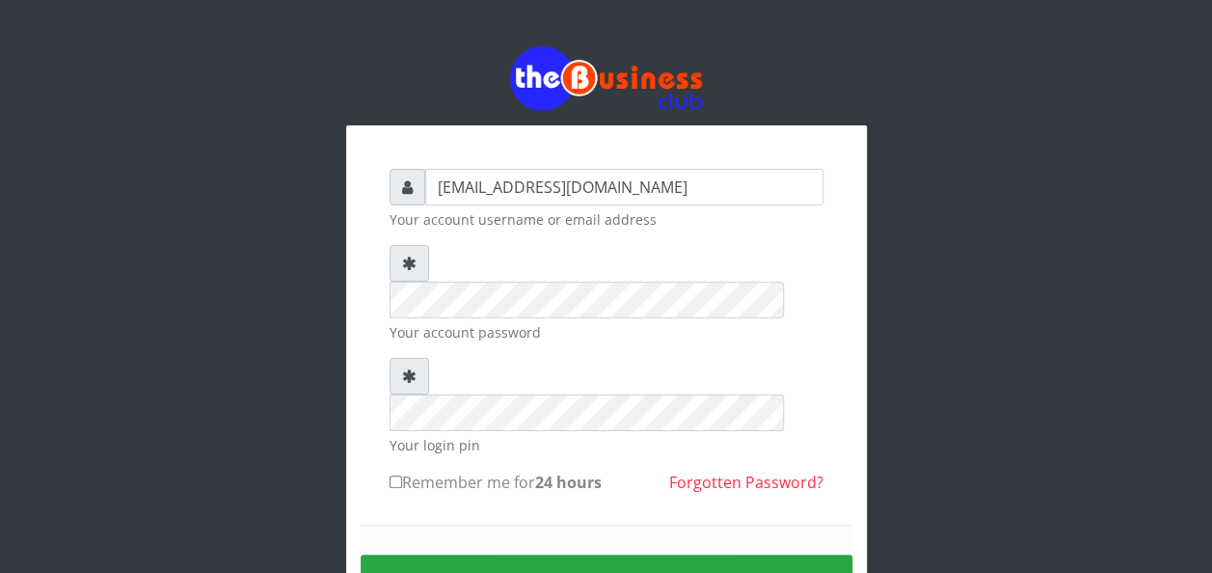
click at [391, 475] on input "Remember me for 24 hours" at bounding box center [395, 481] width 13 height 13
checkbox input "true"
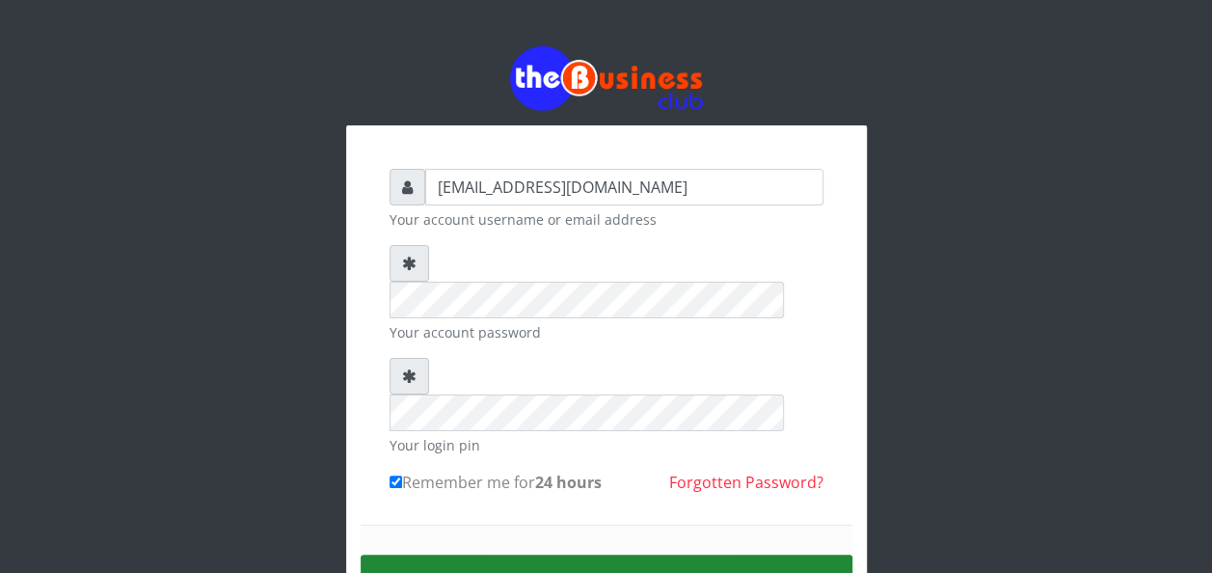
click at [597, 554] on button "Sign in" at bounding box center [606, 578] width 492 height 49
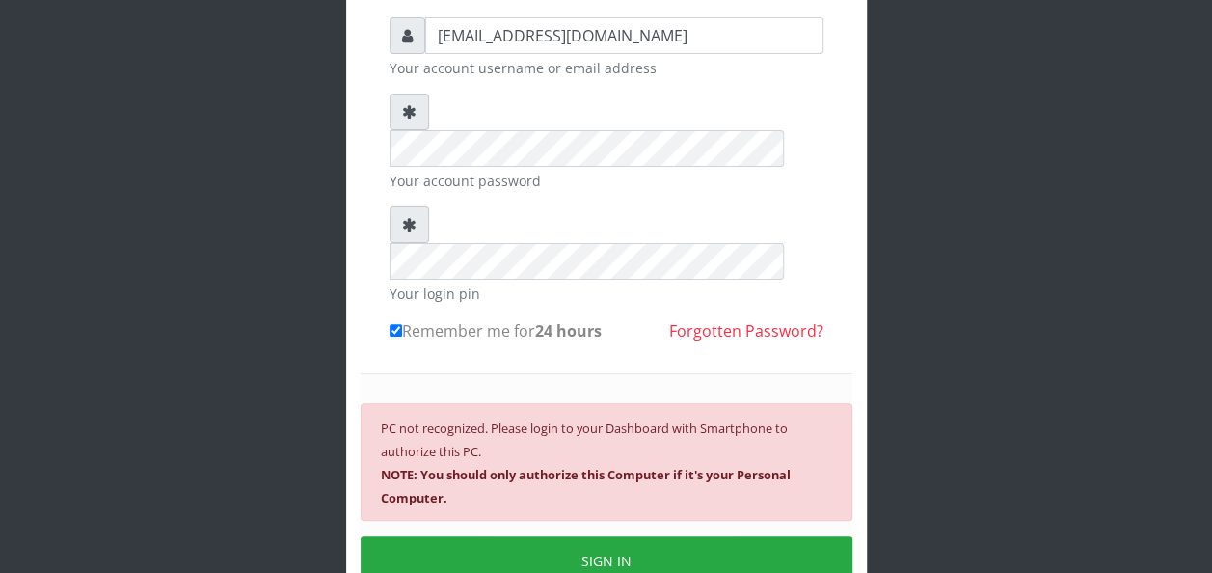
scroll to position [154, 0]
